Goal: Check status: Check status

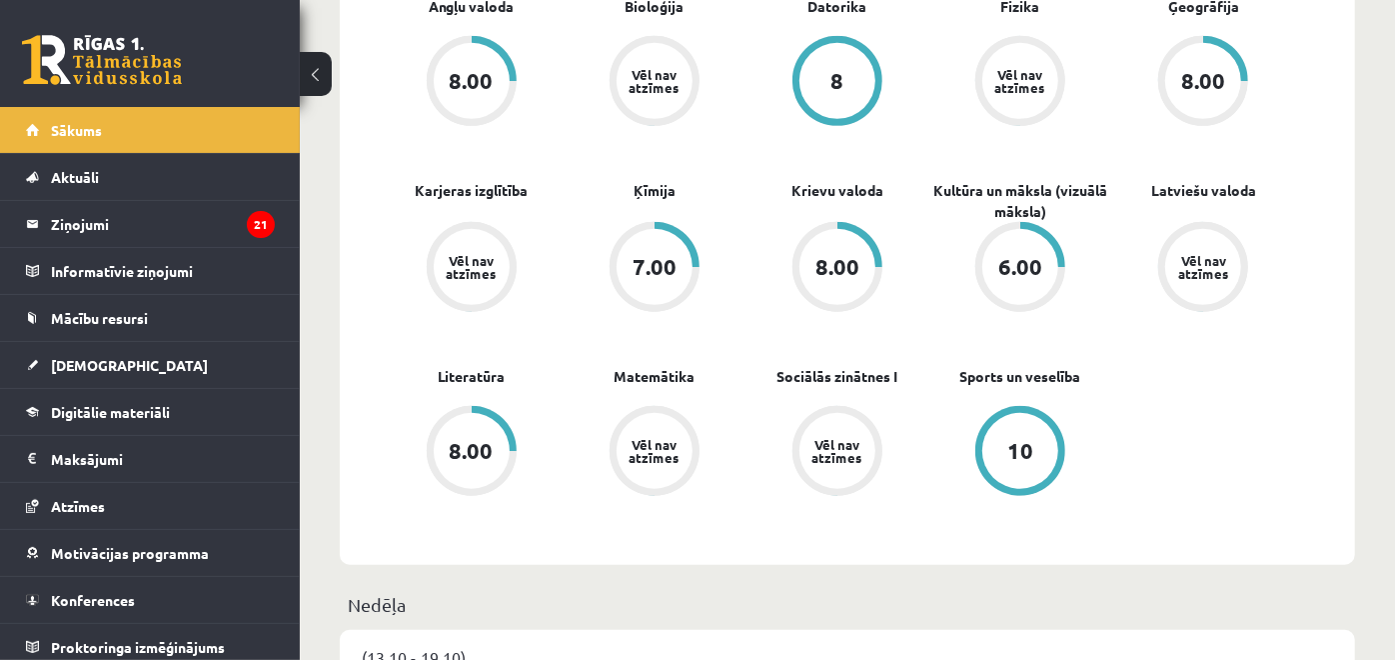
scroll to position [555, 0]
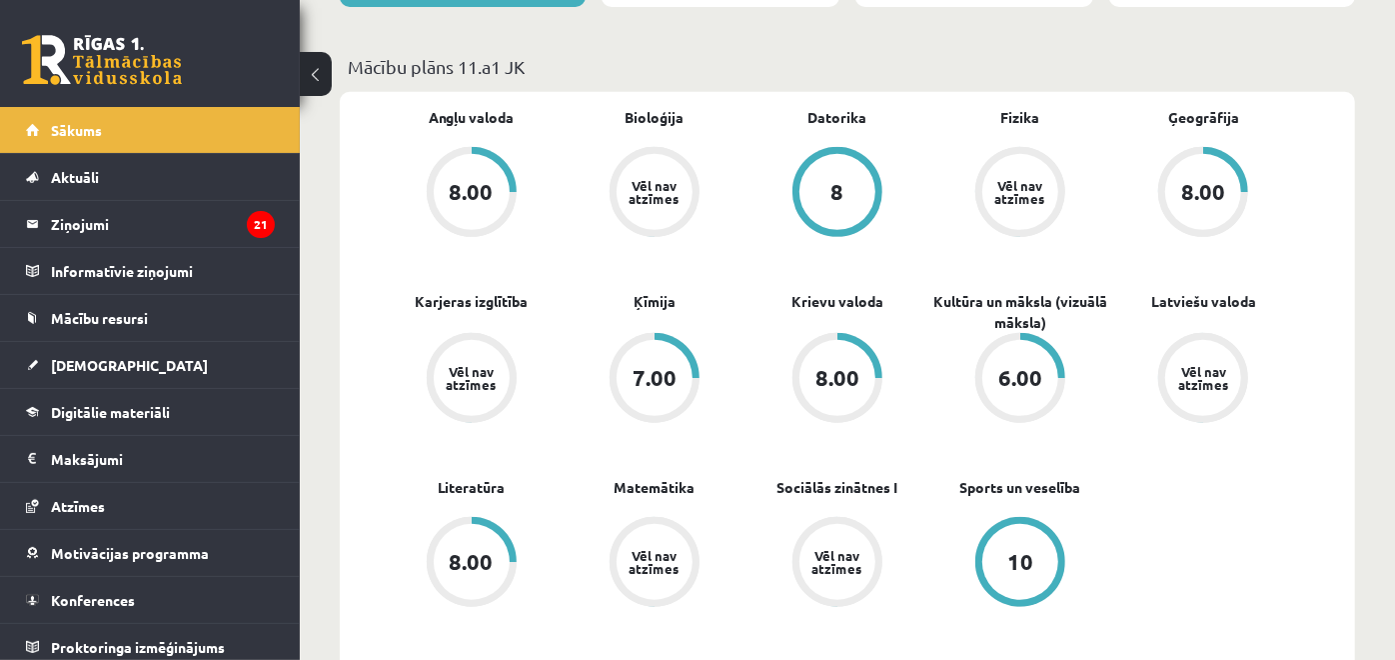
click at [849, 561] on div "Vēl nav atzīmes" at bounding box center [837, 562] width 56 height 26
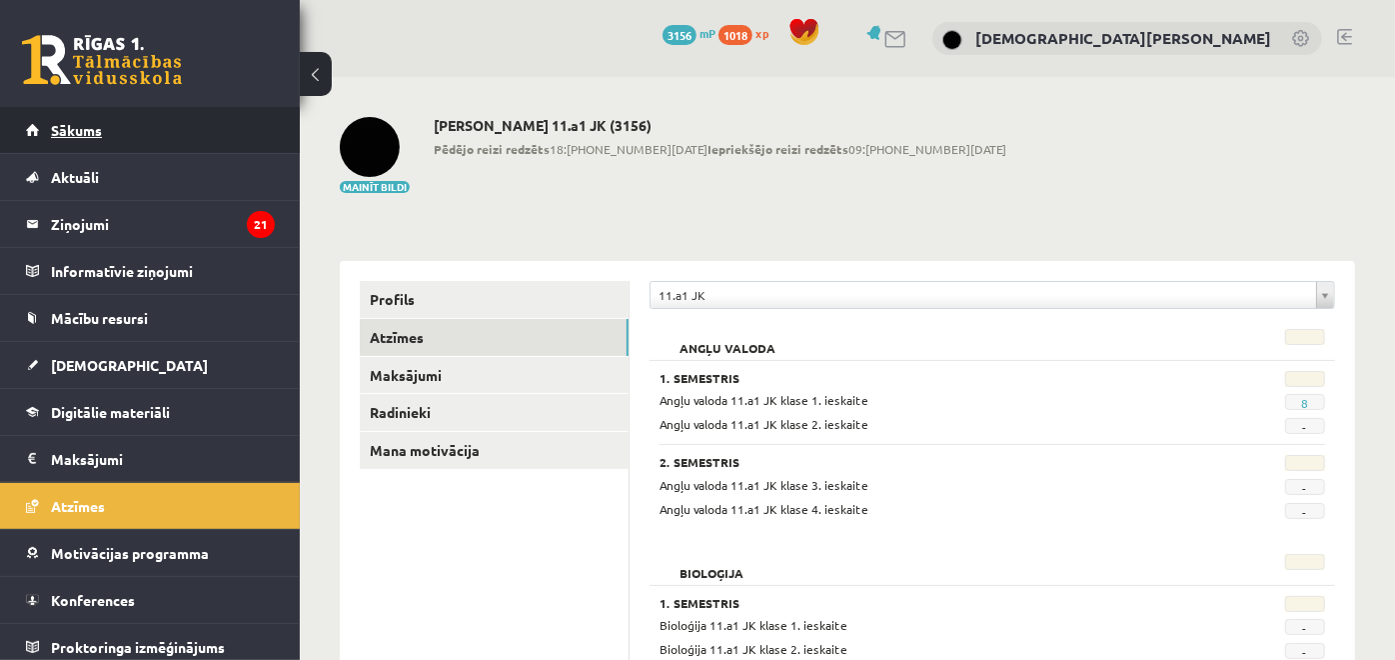
click at [136, 128] on link "Sākums" at bounding box center [150, 130] width 249 height 46
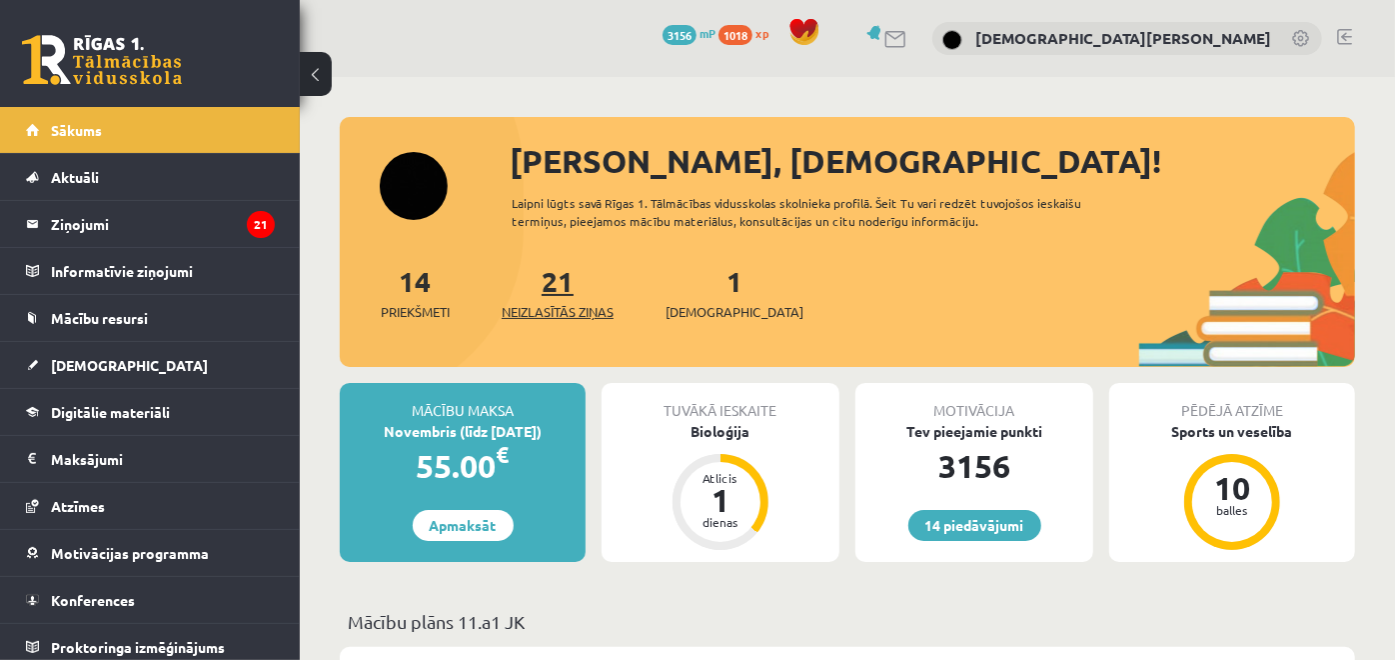
click at [569, 281] on link "21 Neizlasītās ziņas" at bounding box center [558, 292] width 112 height 59
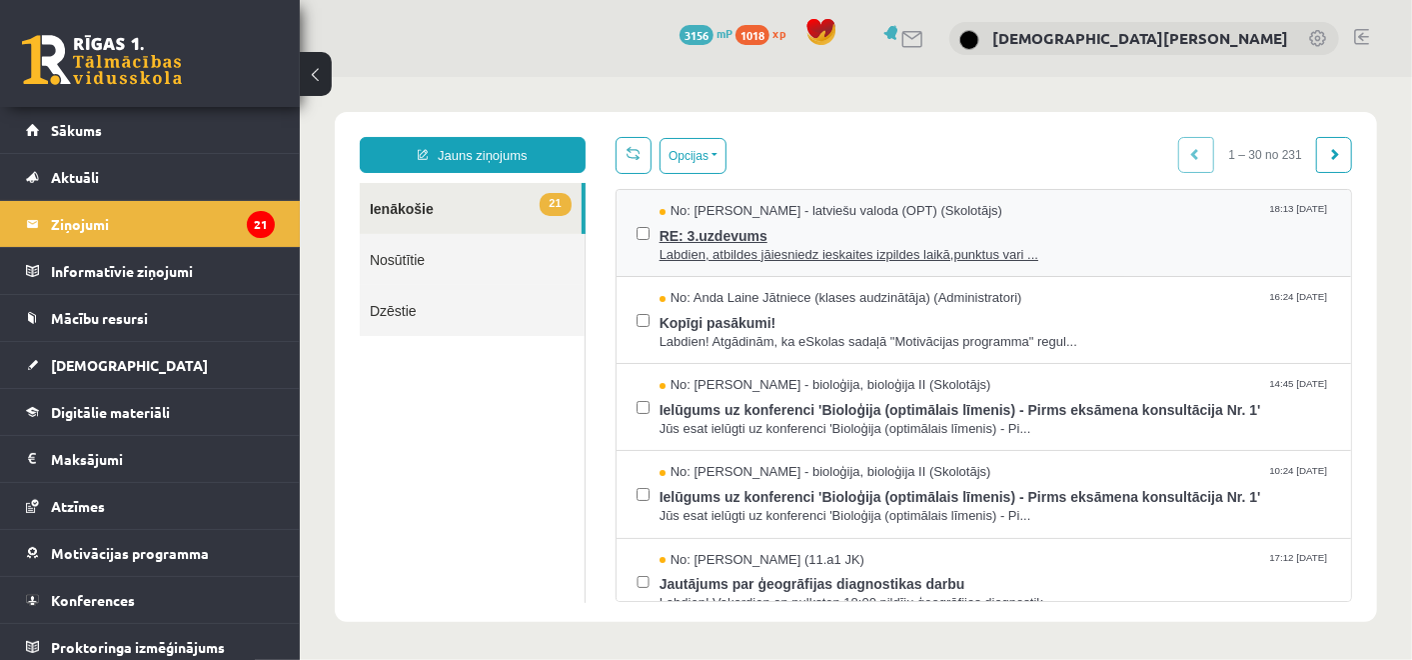
click at [878, 237] on span "RE: 3.uzdevums" at bounding box center [995, 232] width 672 height 25
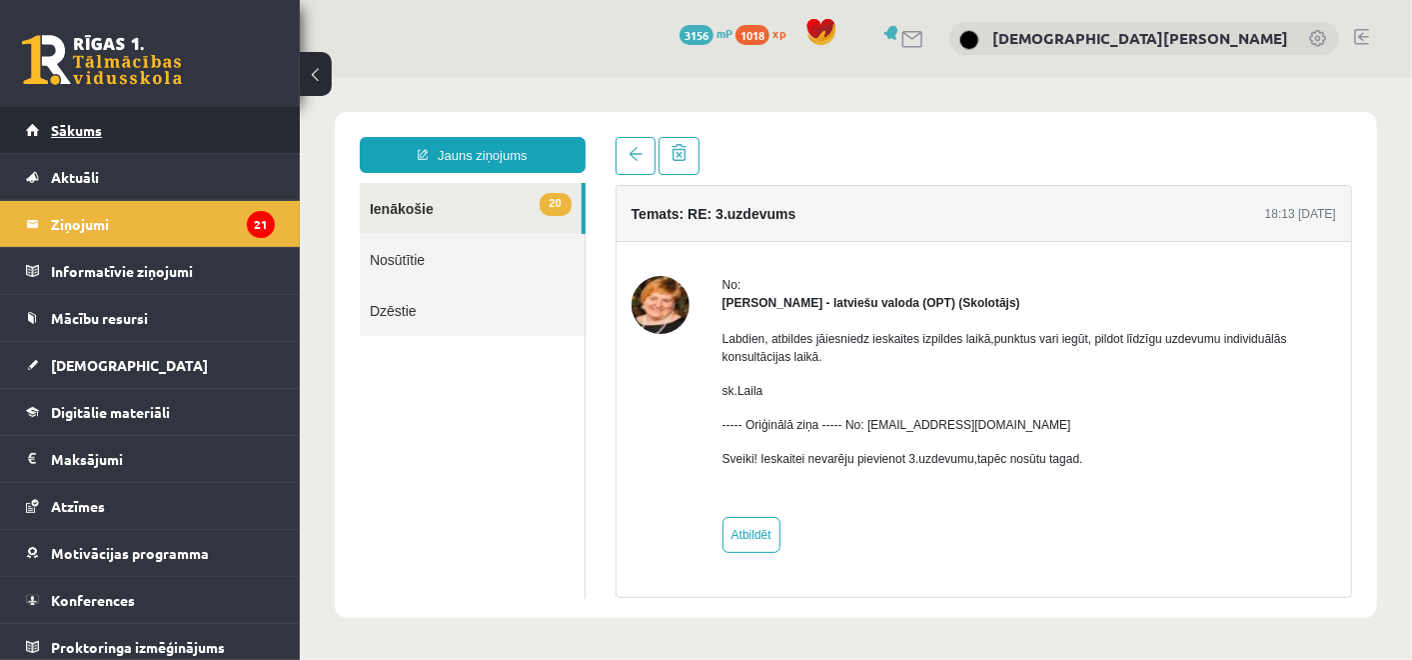
click at [255, 125] on link "Sākums" at bounding box center [150, 130] width 249 height 46
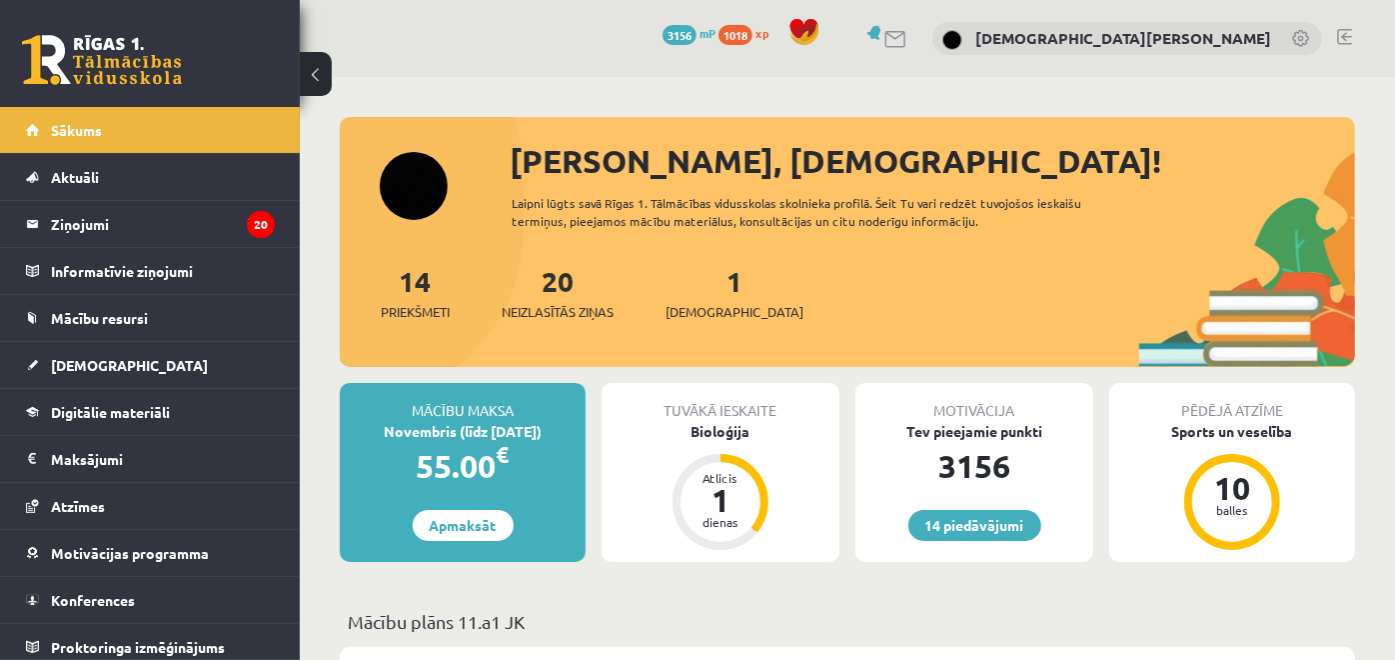
click at [694, 285] on div "1 Ieskaites" at bounding box center [735, 291] width 138 height 62
click at [697, 283] on link "1 Ieskaites" at bounding box center [735, 292] width 138 height 59
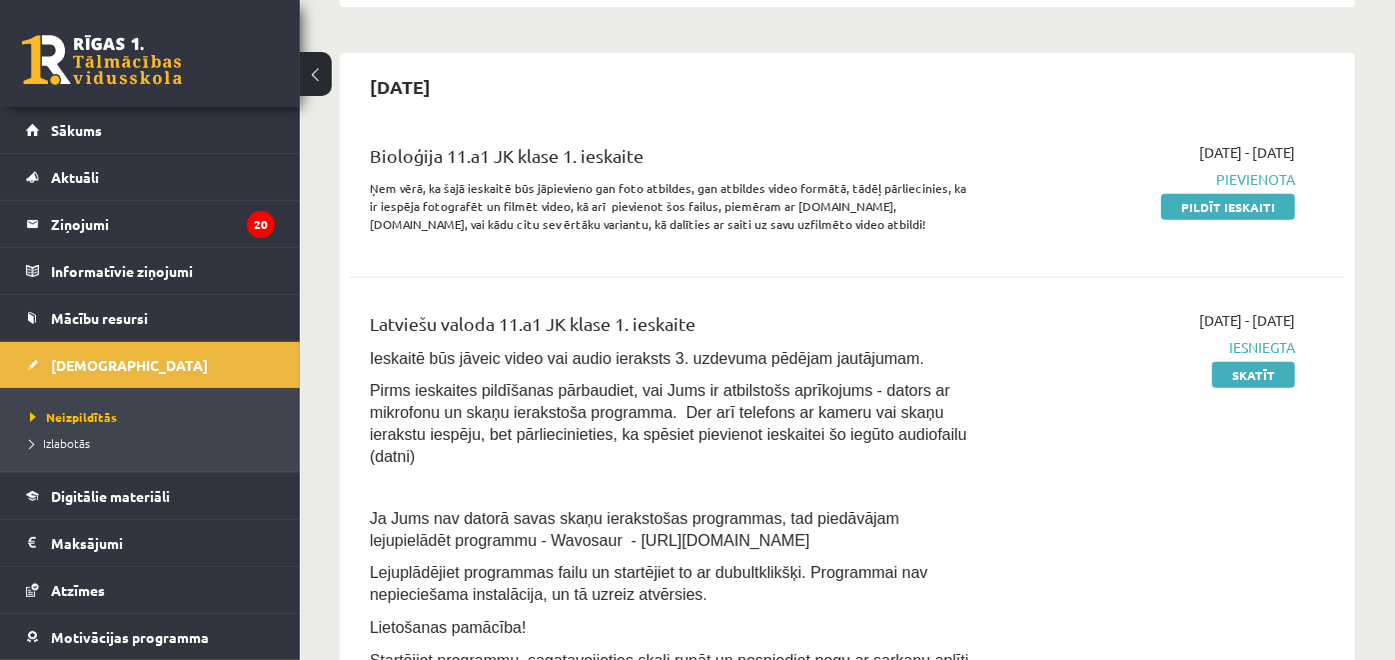
scroll to position [444, 0]
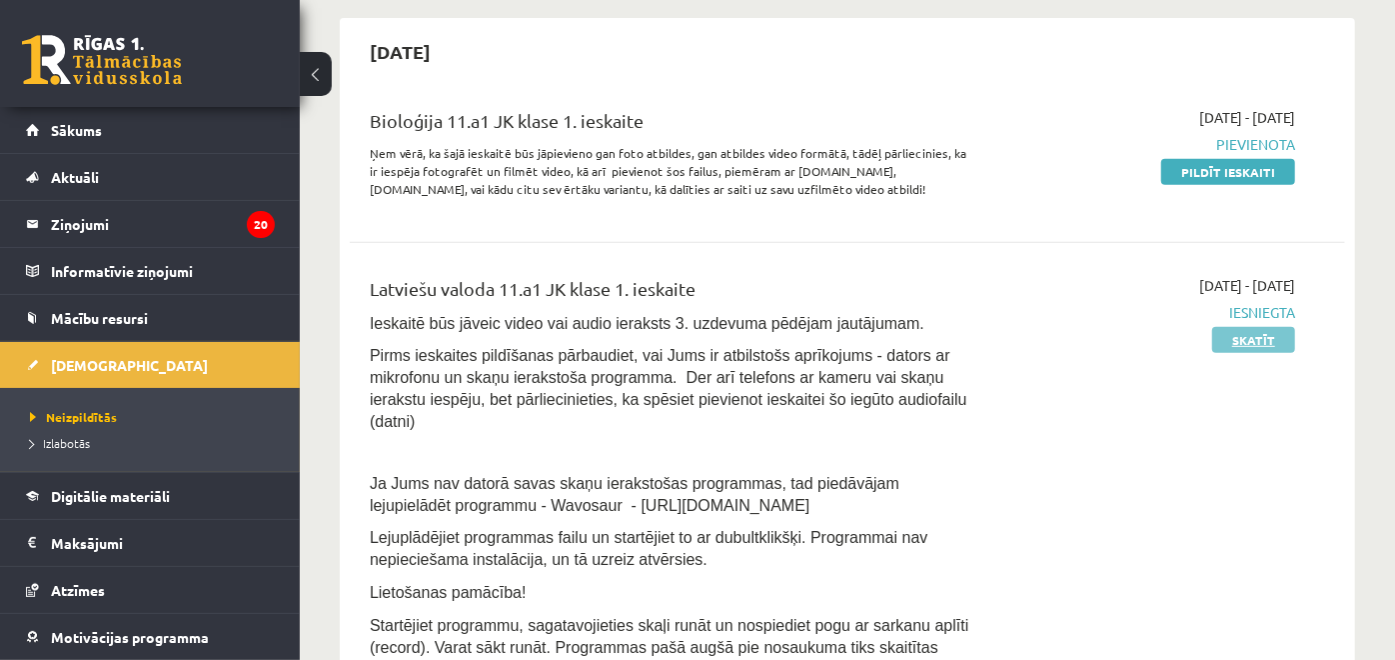
click at [1242, 328] on link "Skatīt" at bounding box center [1253, 340] width 83 height 26
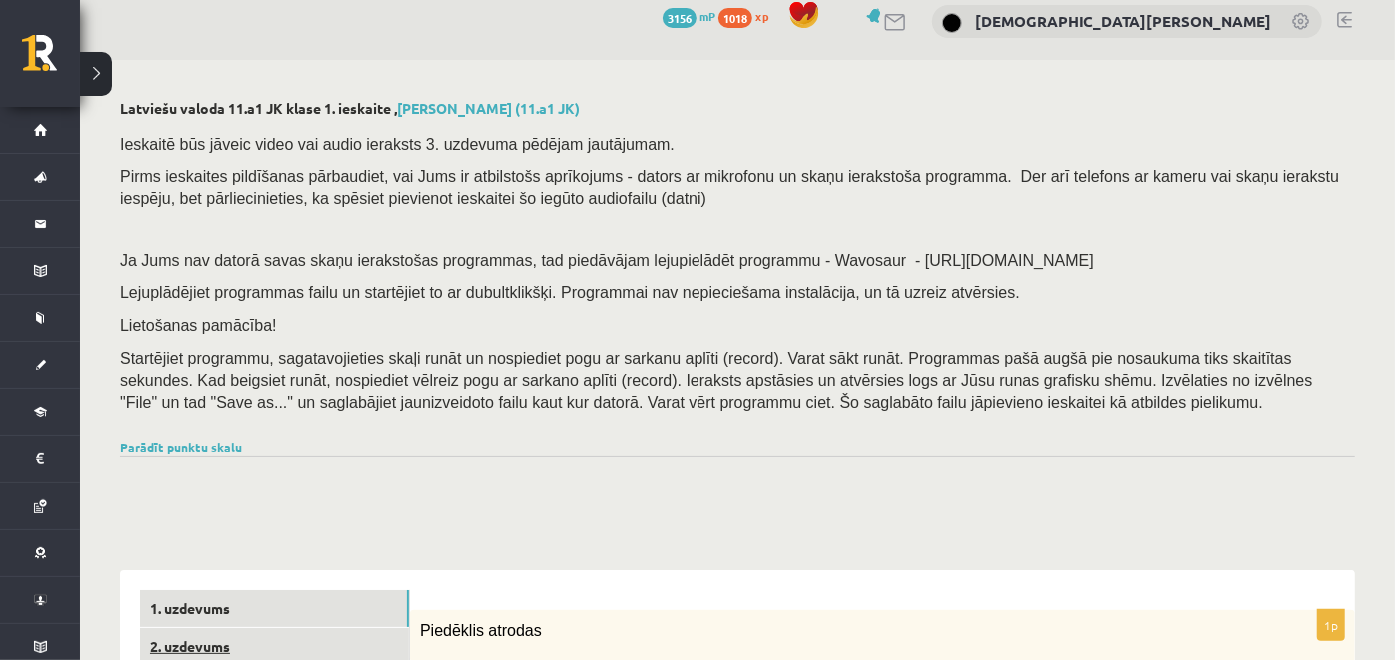
scroll to position [333, 0]
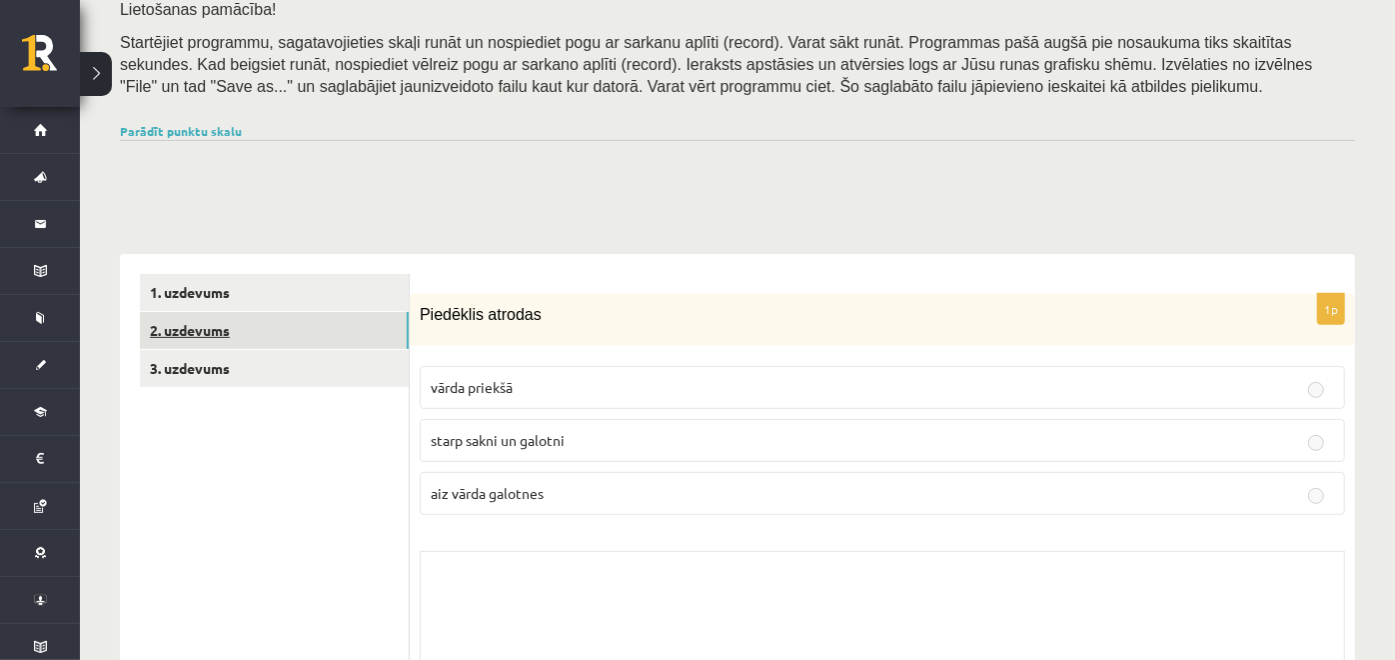
click at [332, 334] on link "2. uzdevums" at bounding box center [274, 330] width 269 height 37
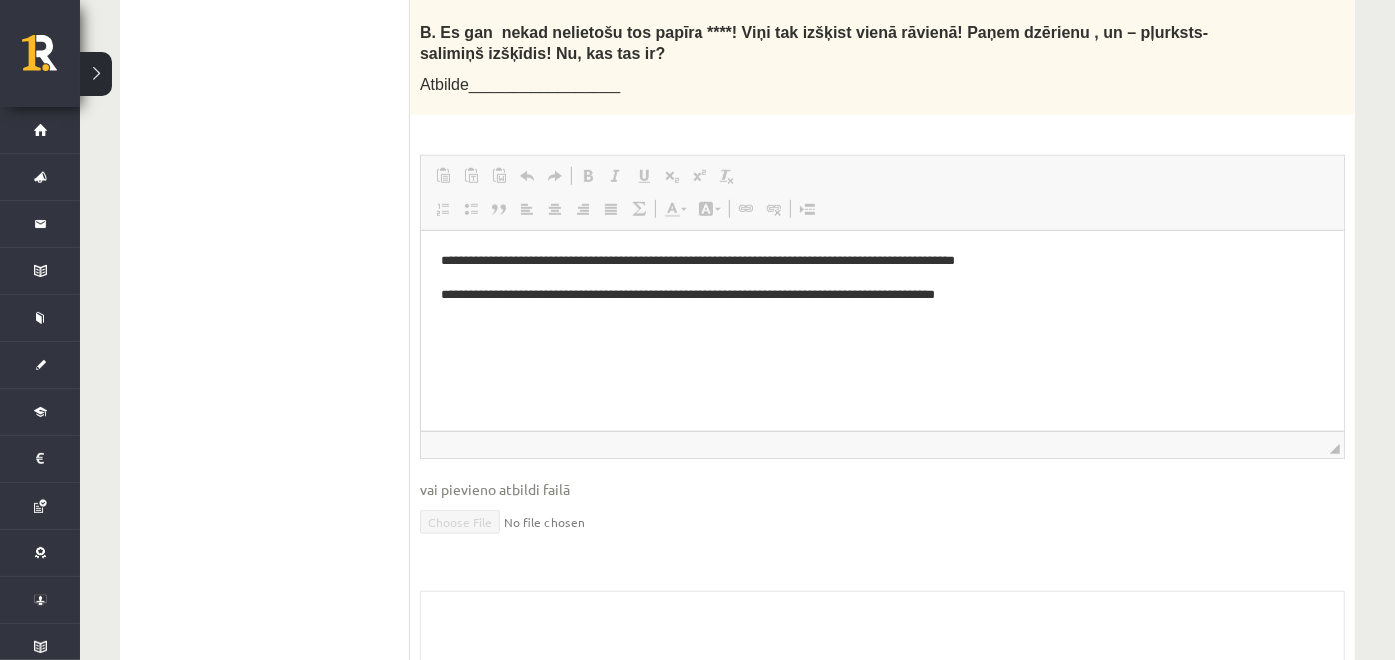
scroll to position [457, 0]
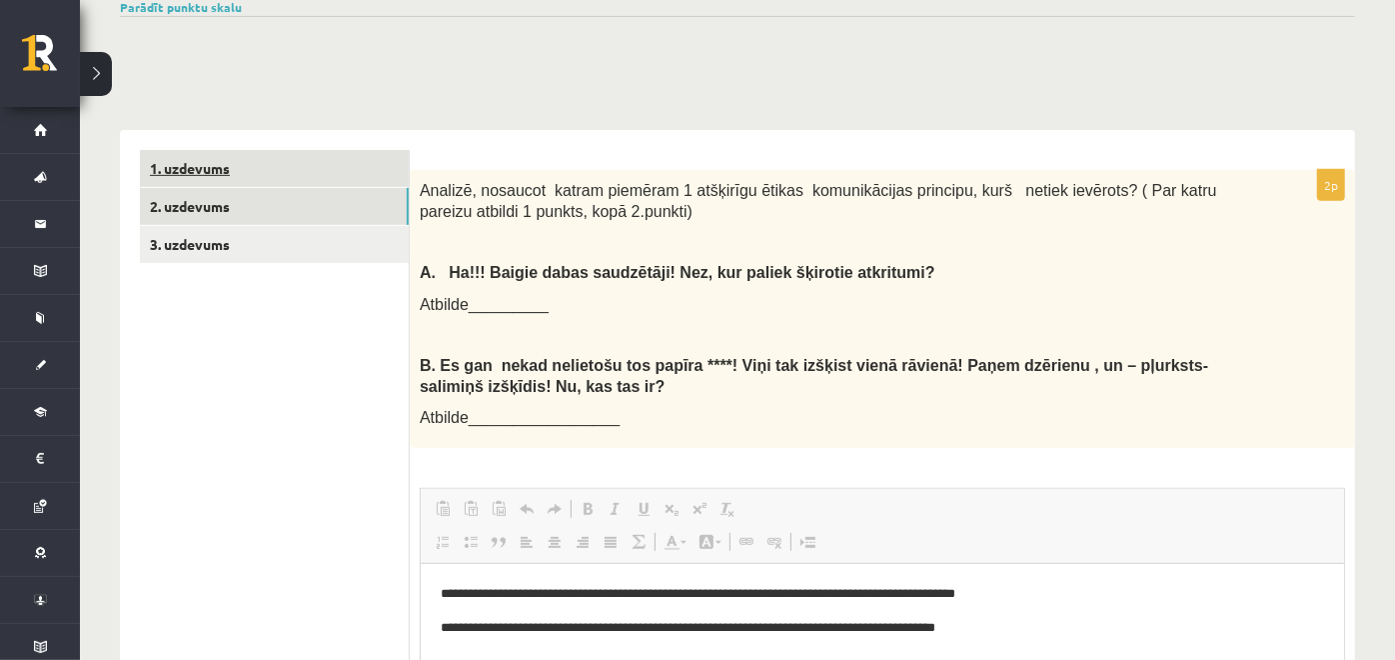
click at [347, 152] on link "1. uzdevums" at bounding box center [274, 168] width 269 height 37
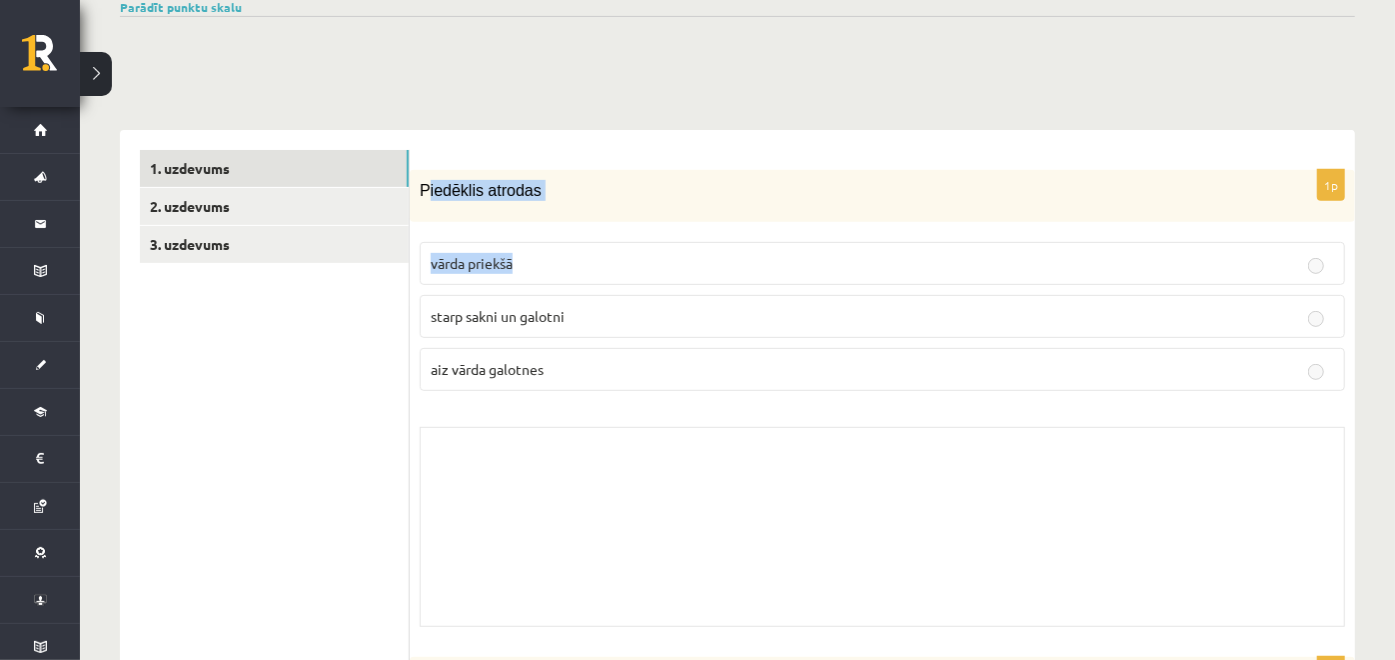
drag, startPoint x: 429, startPoint y: 165, endPoint x: 585, endPoint y: 245, distance: 175.2
drag, startPoint x: 585, startPoint y: 245, endPoint x: 401, endPoint y: 123, distance: 220.6
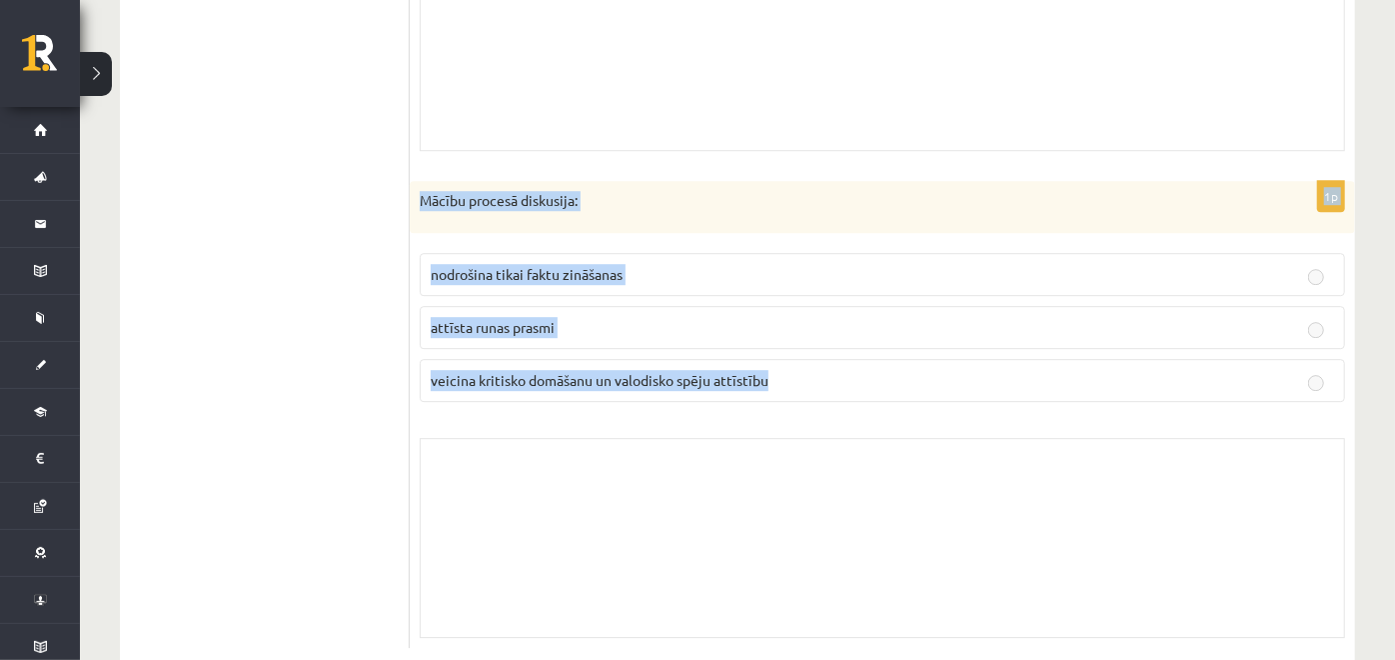
scroll to position [17667, 0]
drag, startPoint x: 417, startPoint y: 180, endPoint x: 988, endPoint y: 415, distance: 618.0
copy body "Piedēklis atrodas vārda priekšā starp sakni un galotni aiz vārda galotnes Skolo…"
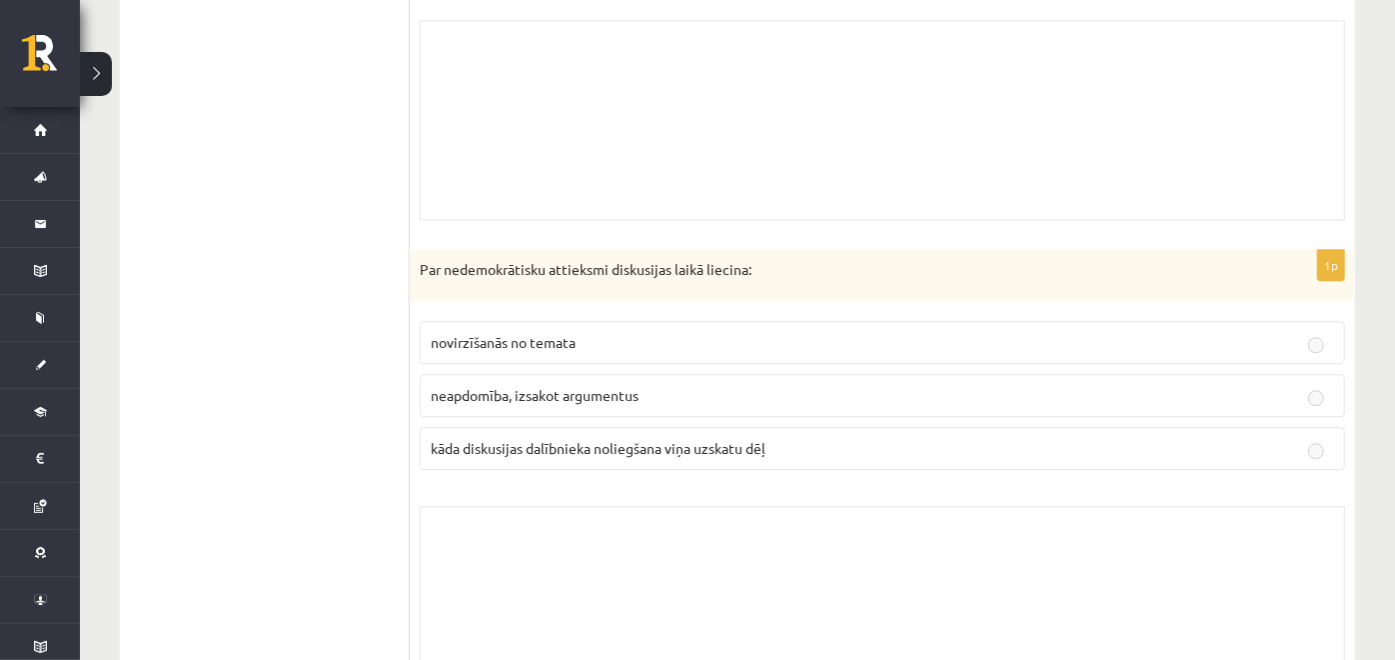
drag, startPoint x: 239, startPoint y: 156, endPoint x: 451, endPoint y: 169, distance: 212.2
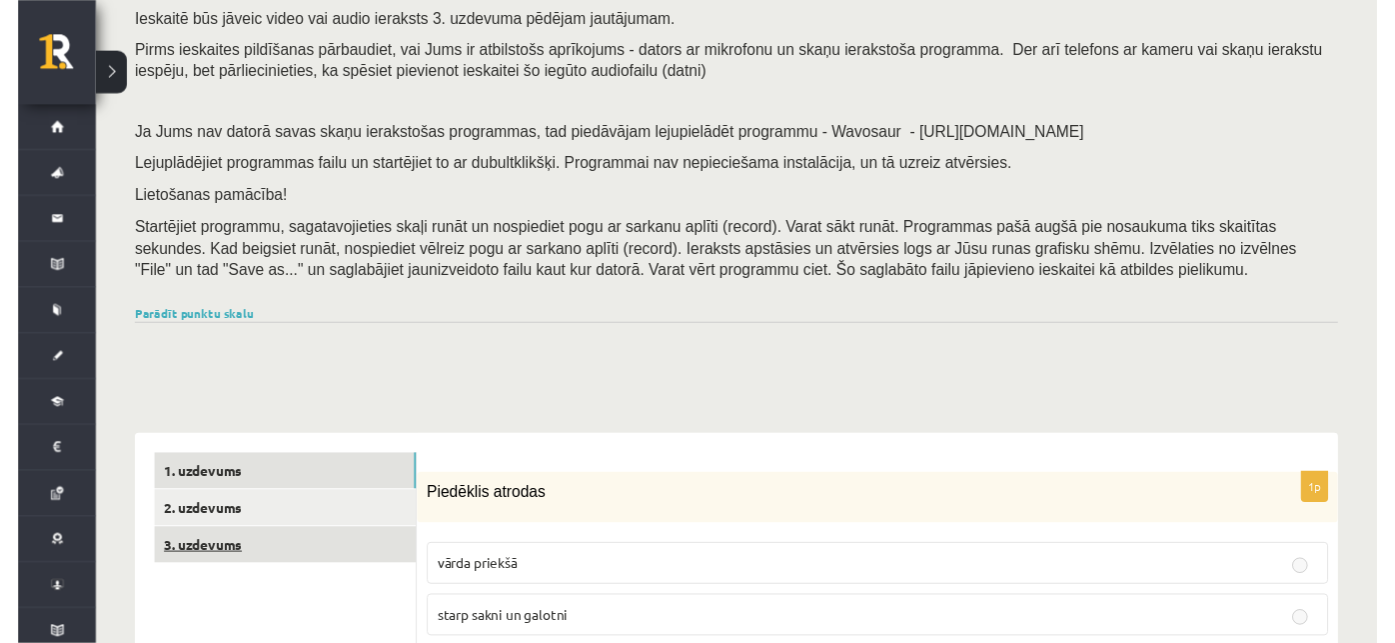
scroll to position [333, 0]
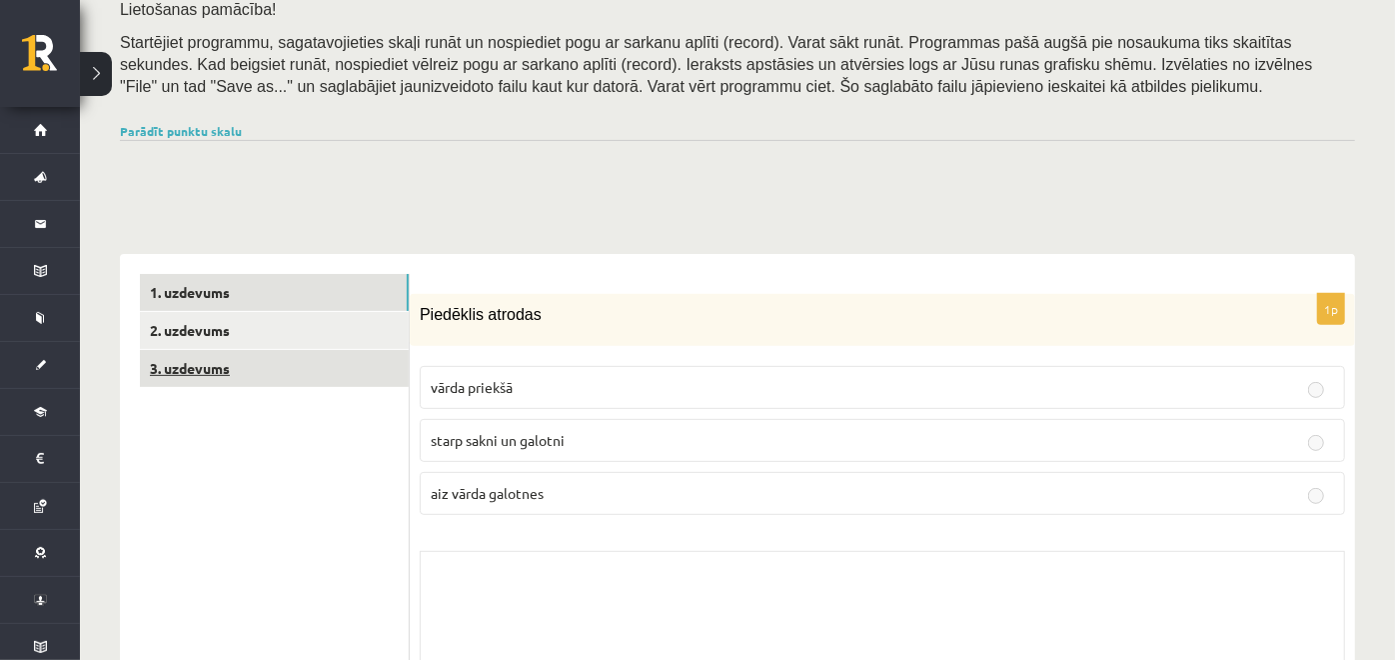
click at [376, 362] on link "3. uzdevums" at bounding box center [274, 368] width 269 height 37
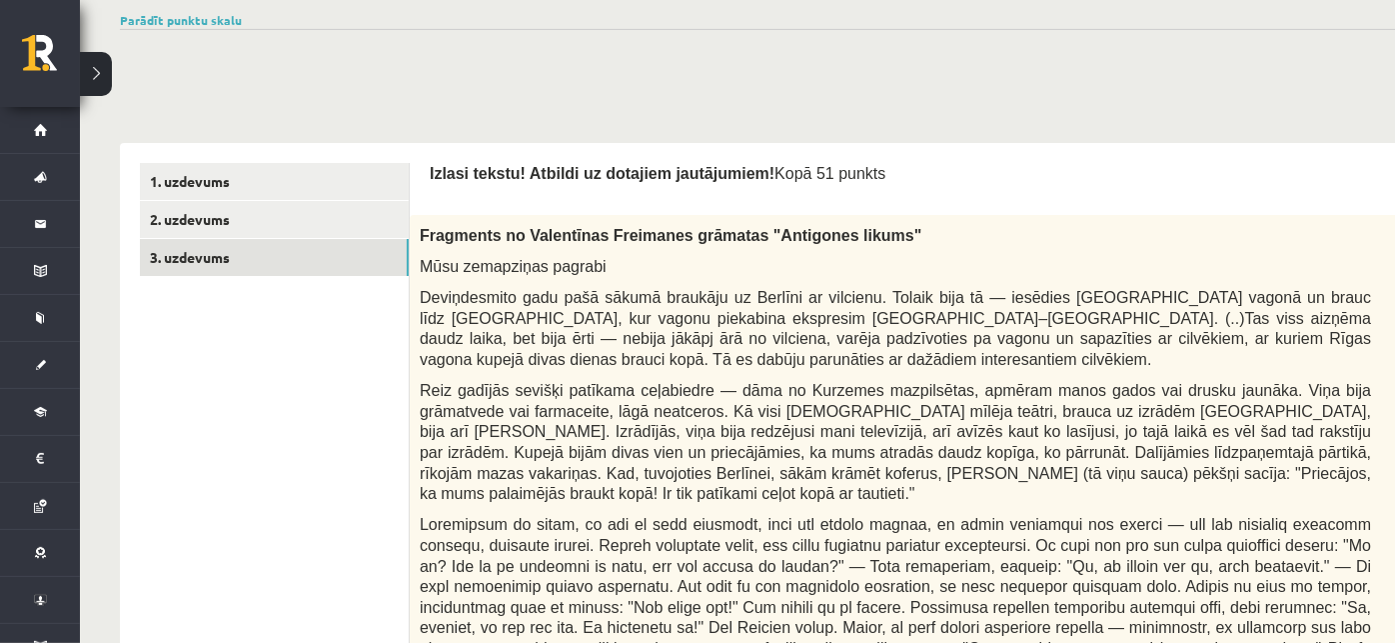
scroll to position [0, 0]
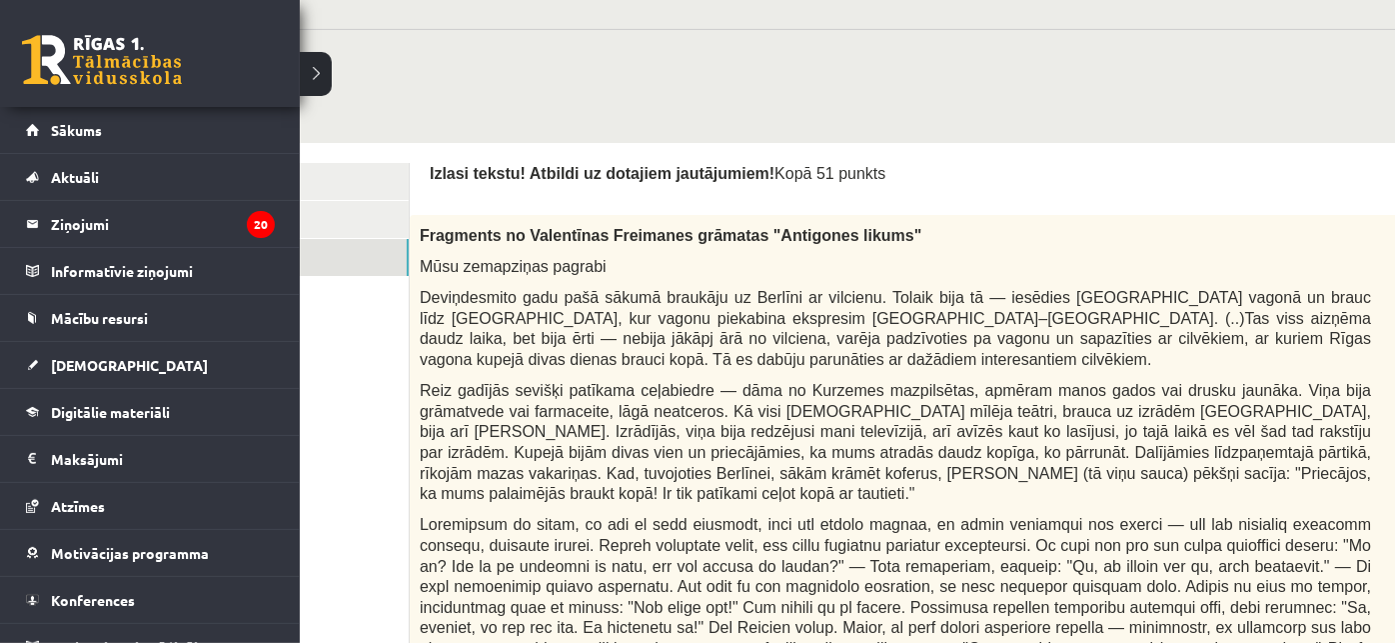
click at [42, 53] on link at bounding box center [102, 60] width 160 height 50
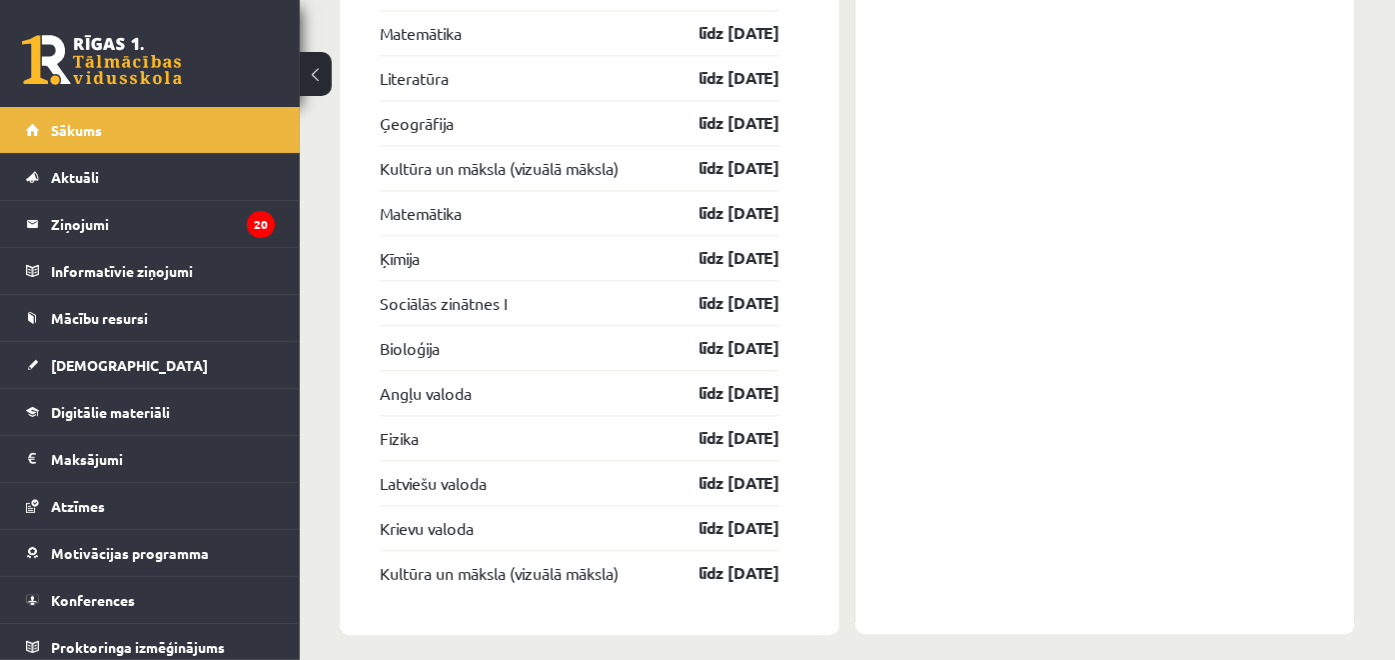
scroll to position [3018, 0]
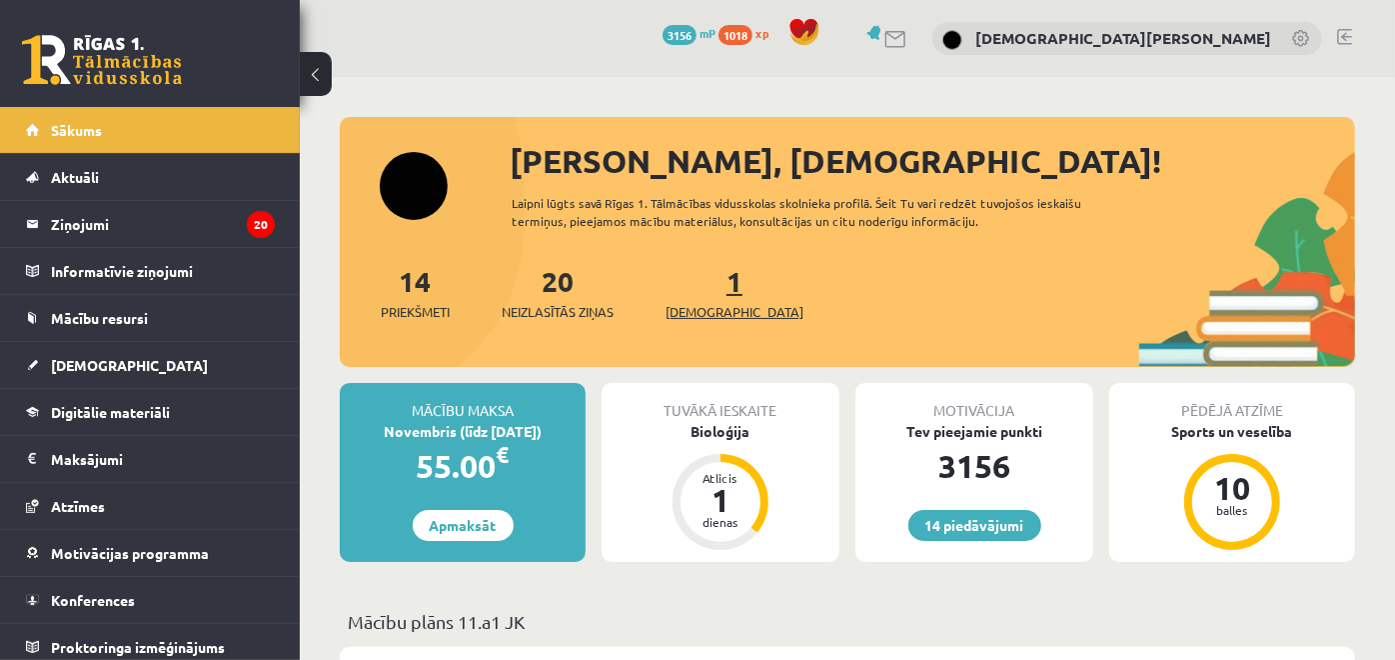
click at [697, 282] on link "1 Ieskaites" at bounding box center [735, 292] width 138 height 59
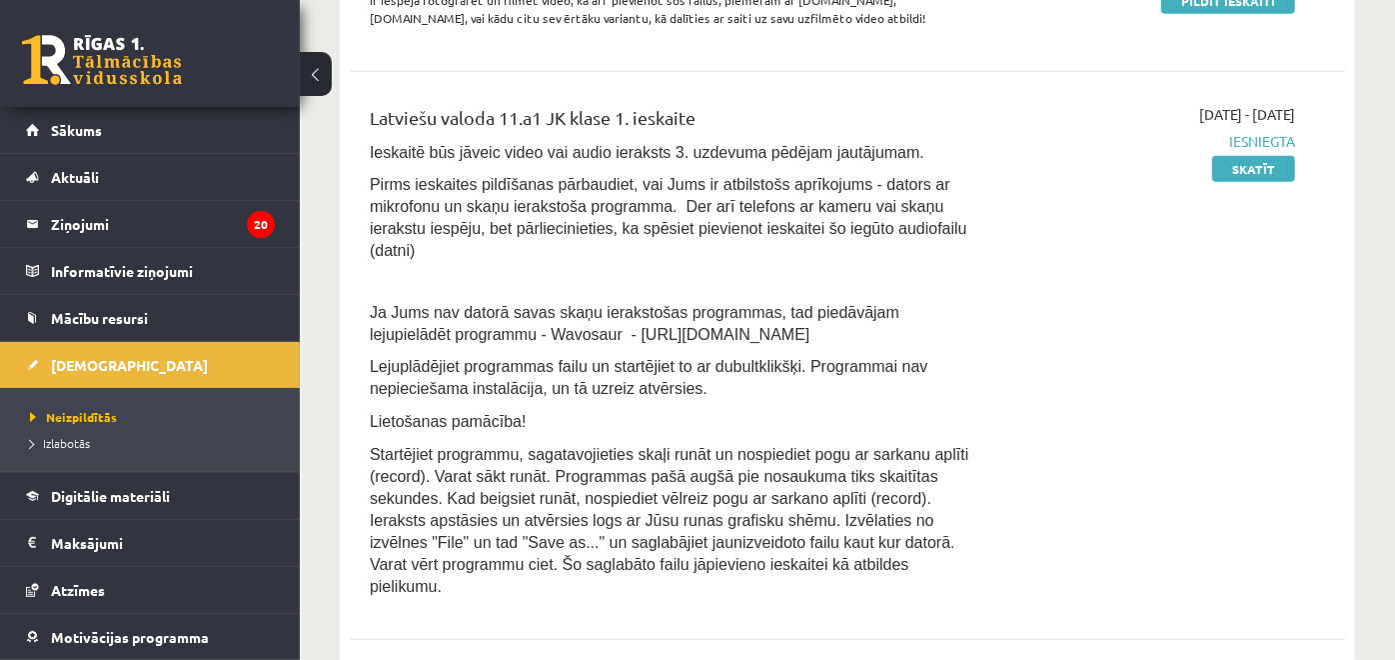
scroll to position [776, 0]
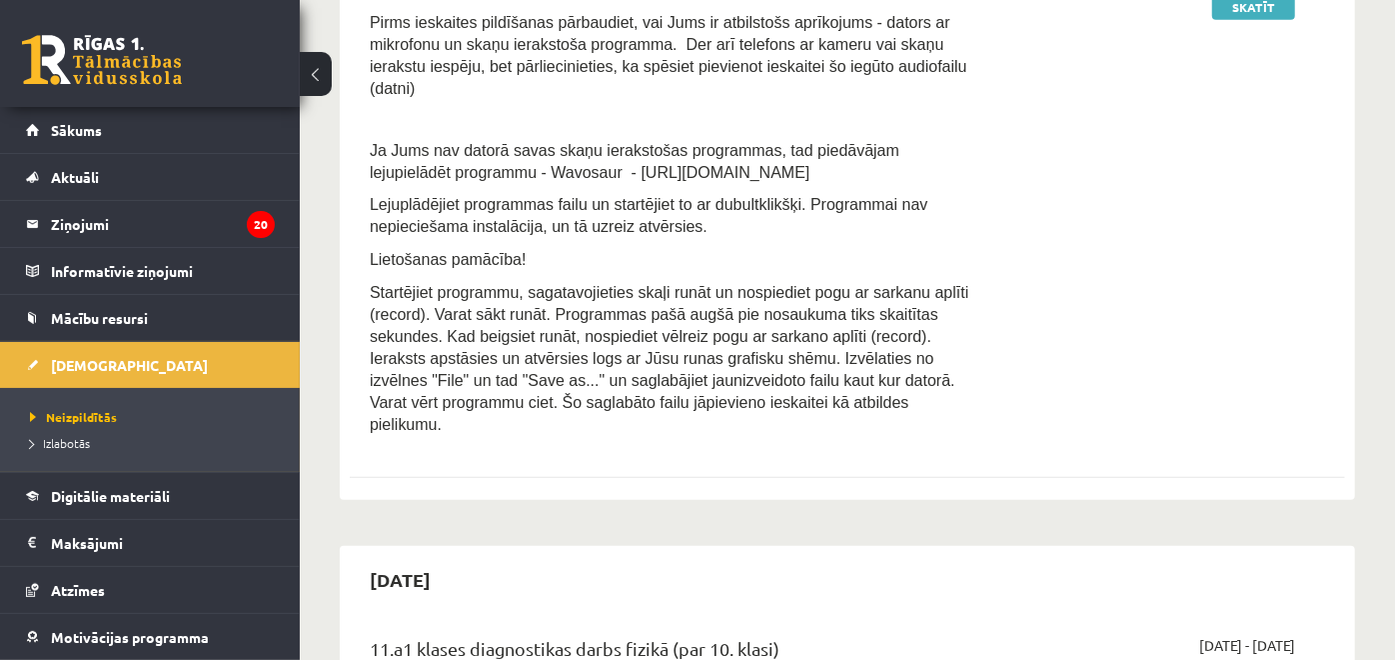
click at [125, 72] on link at bounding box center [102, 60] width 160 height 50
